Goal: Navigation & Orientation: Locate item on page

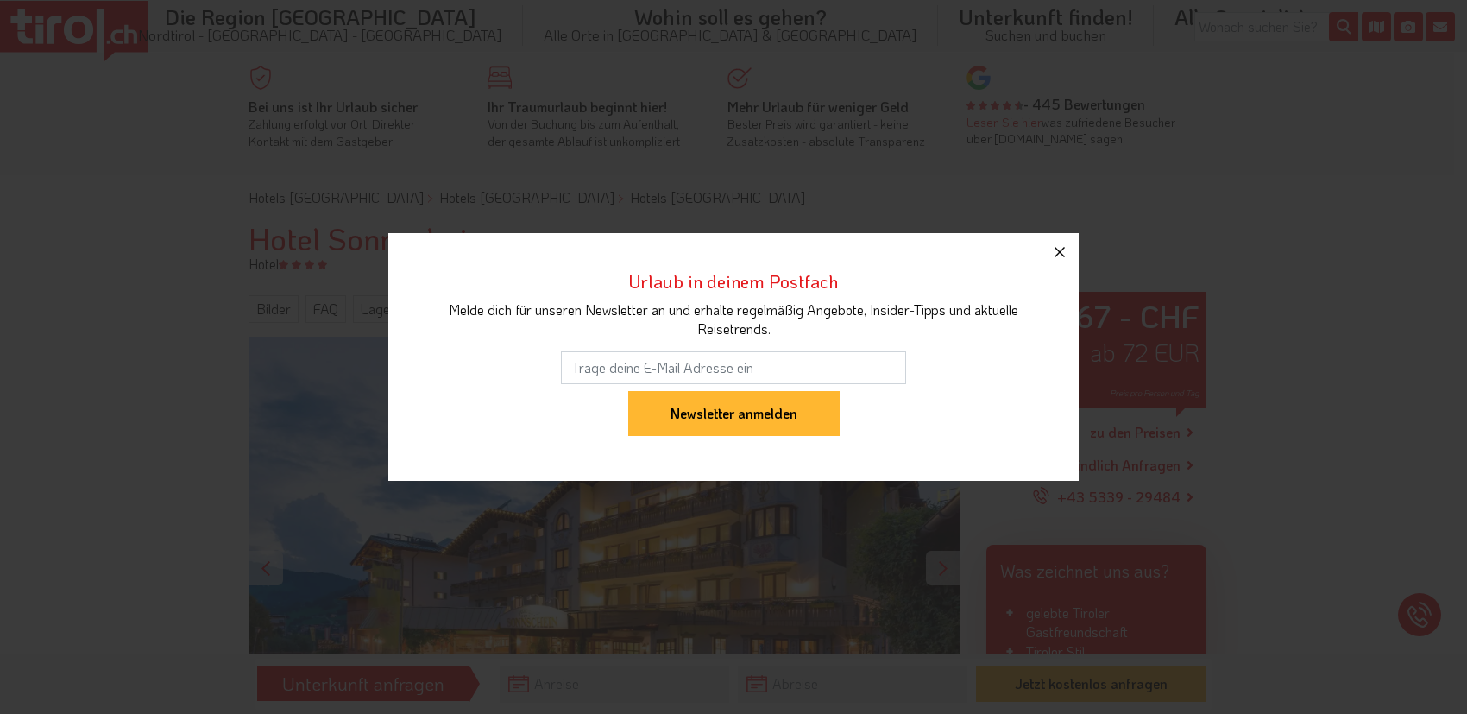
click at [1054, 257] on icon "button" at bounding box center [1059, 252] width 21 height 21
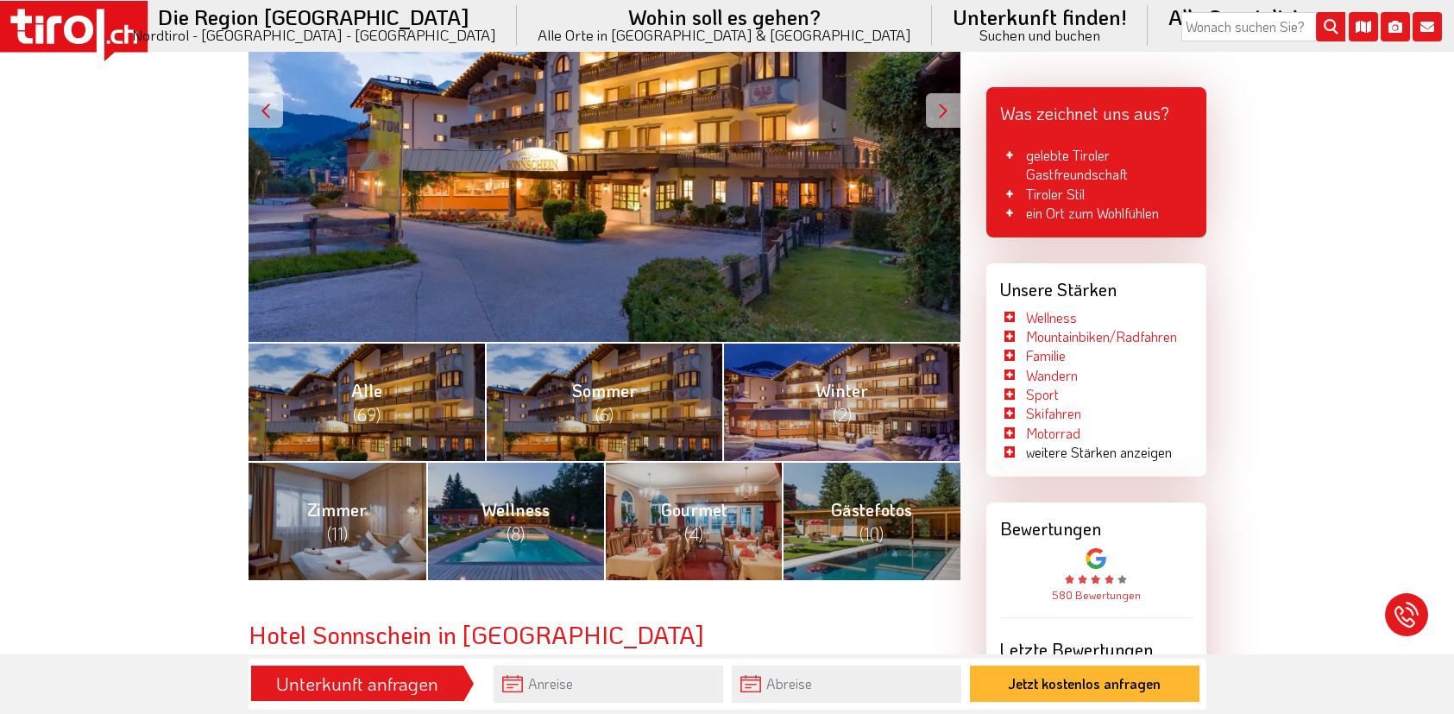
scroll to position [518, 0]
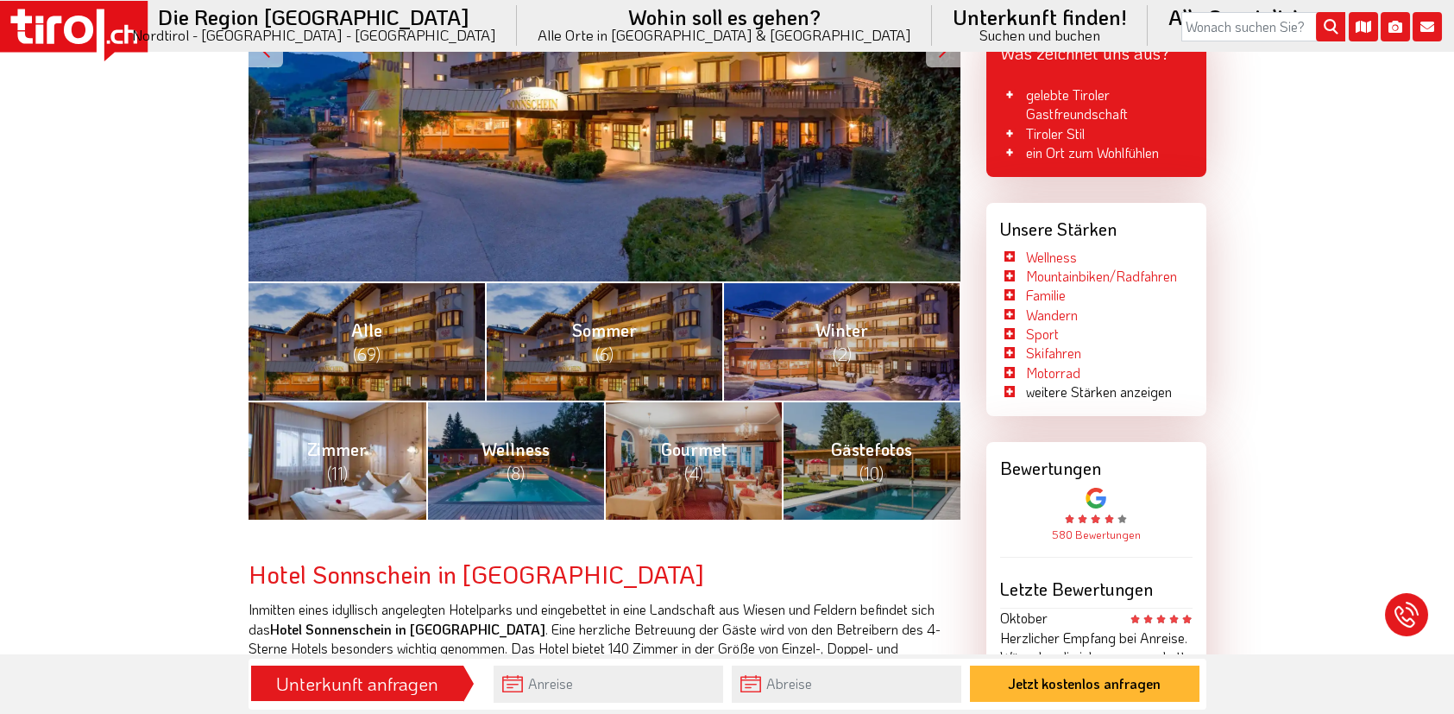
click at [373, 484] on link "Zimmer (11)" at bounding box center [338, 459] width 178 height 119
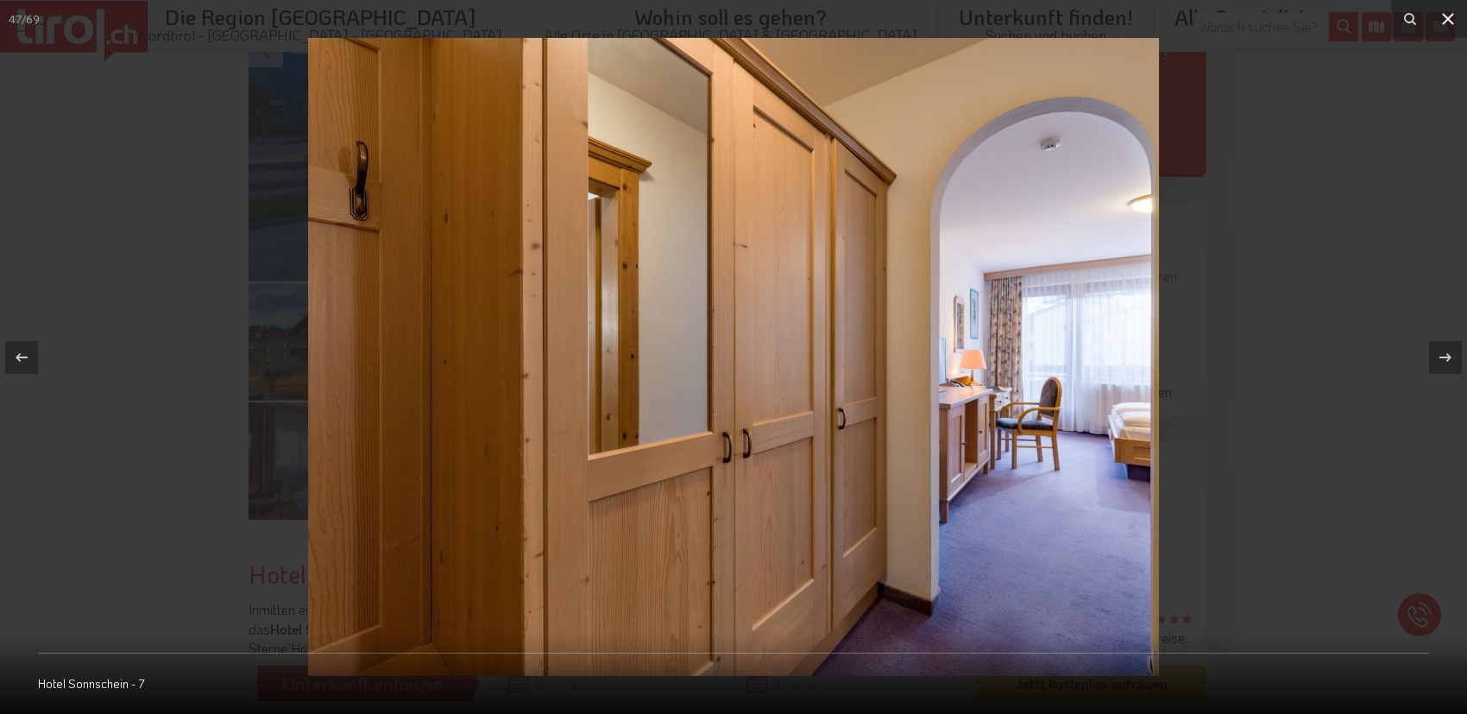
click at [1451, 17] on icon at bounding box center [1448, 19] width 21 height 21
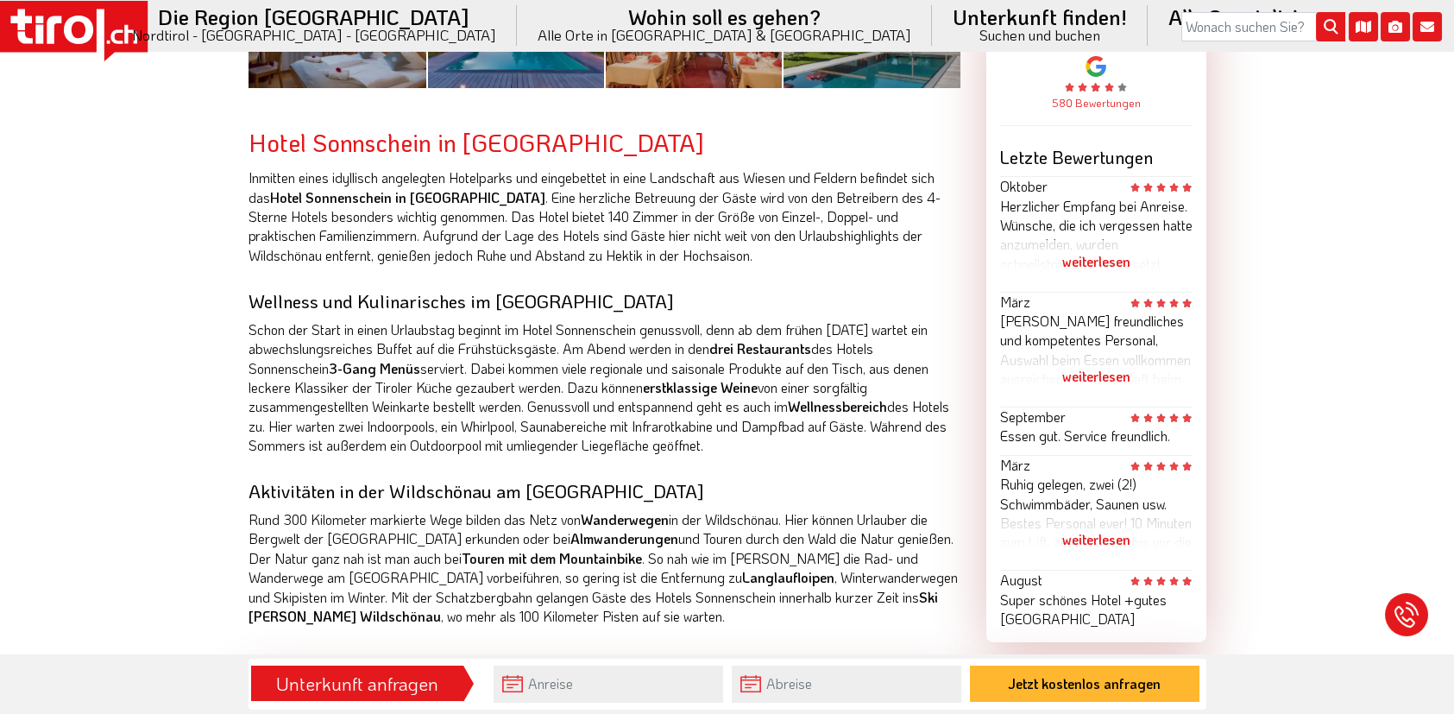
scroll to position [1036, 0]
